Goal: Check status

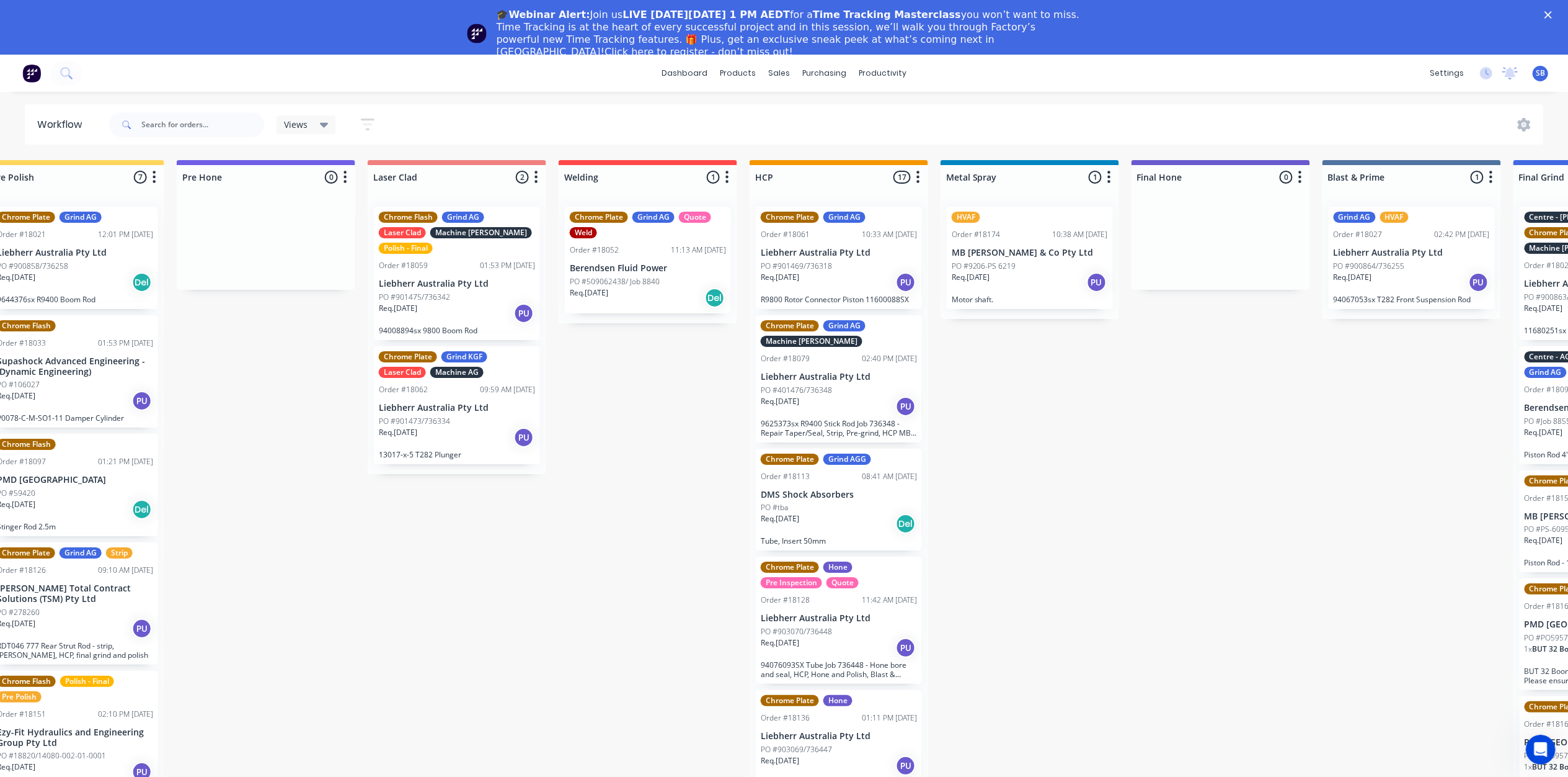
scroll to position [0, 1265]
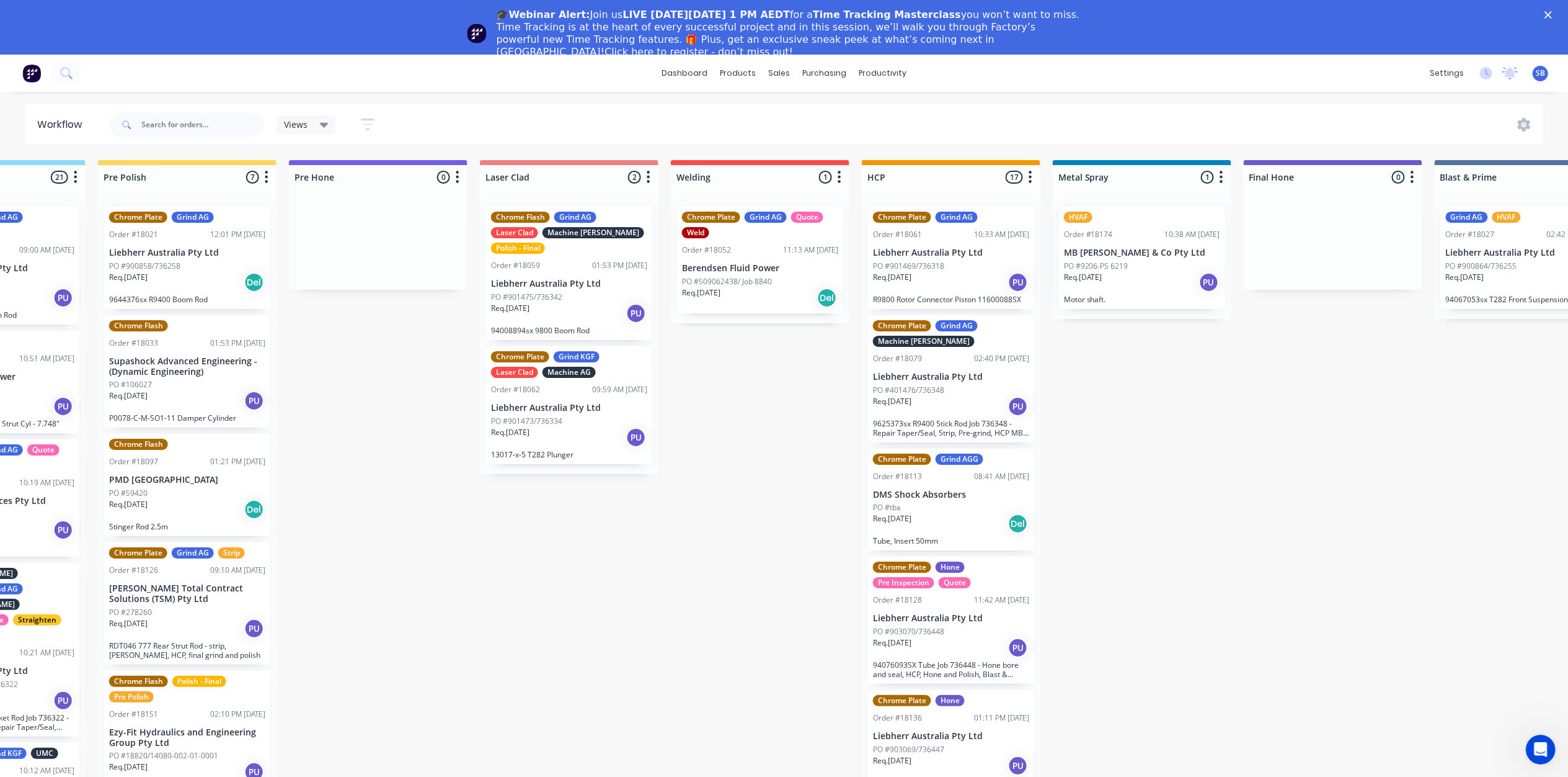
click at [561, 271] on div "Order #18059 01:53 PM [DATE]" at bounding box center [569, 266] width 156 height 11
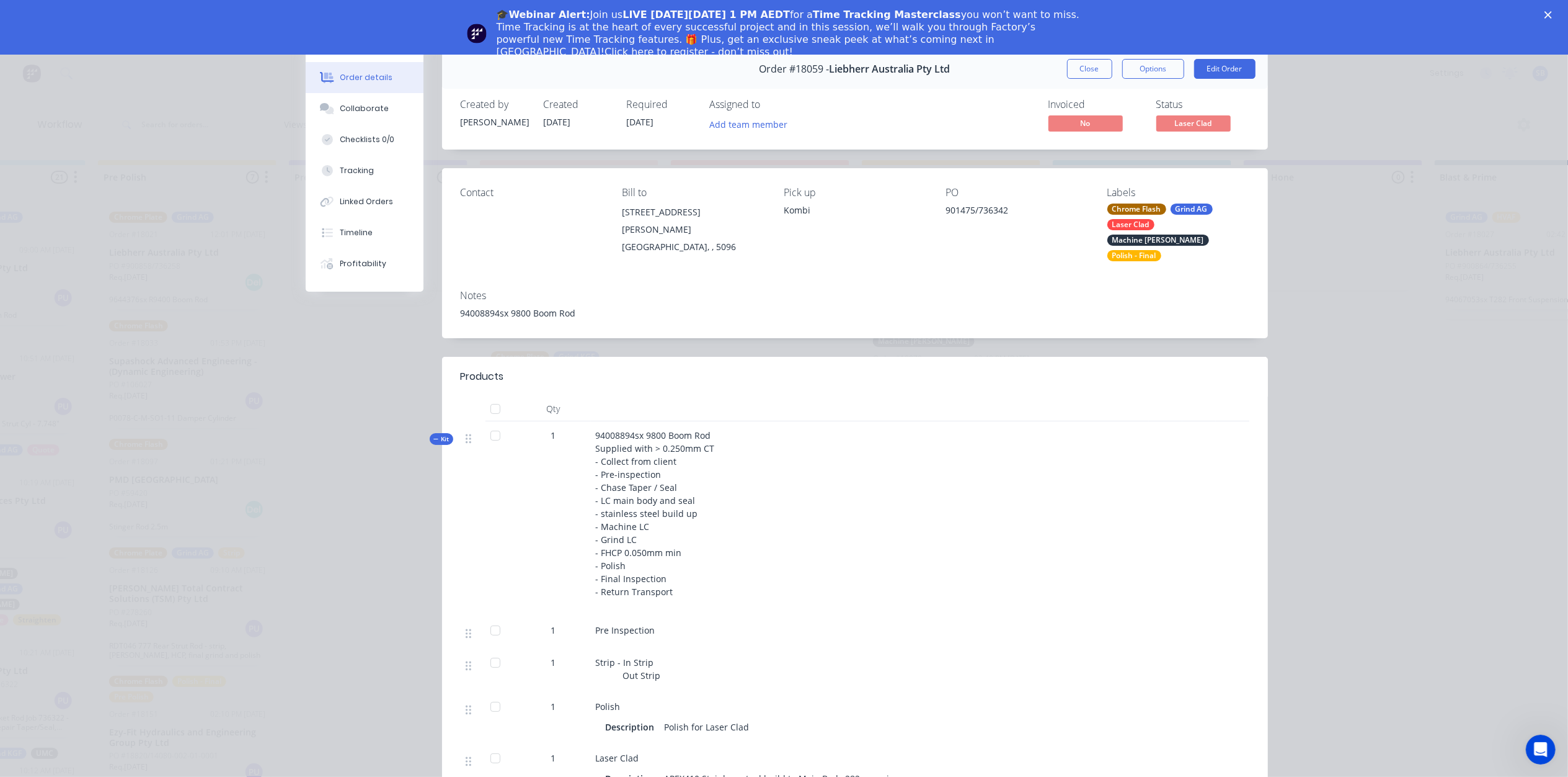
scroll to position [82, 0]
